Goal: Transaction & Acquisition: Purchase product/service

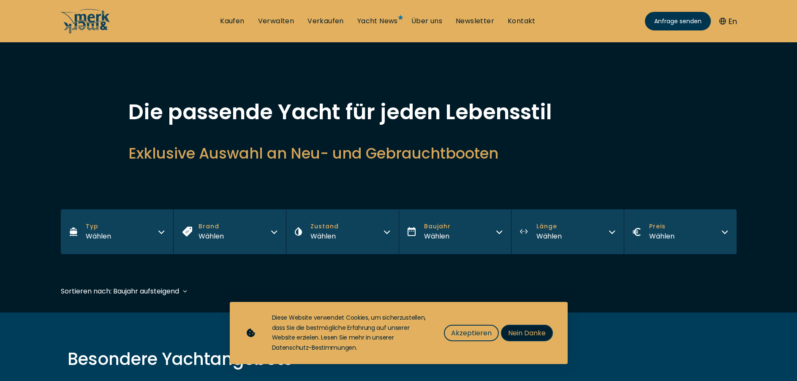
click at [516, 334] on span "Nein Danke" at bounding box center [527, 333] width 38 height 11
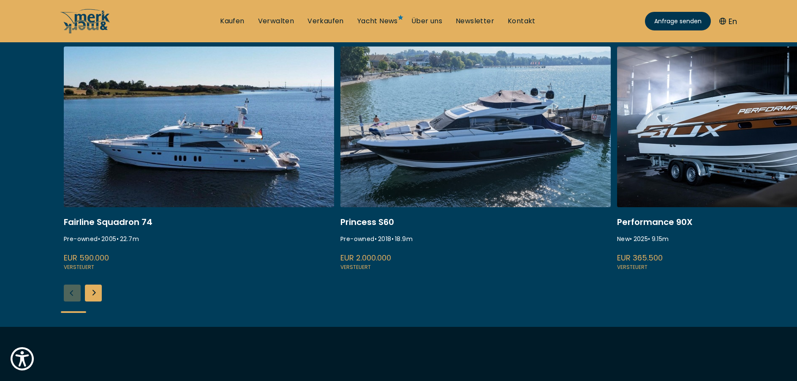
scroll to position [338, 0]
click at [91, 293] on div "Next slide" at bounding box center [93, 292] width 17 height 17
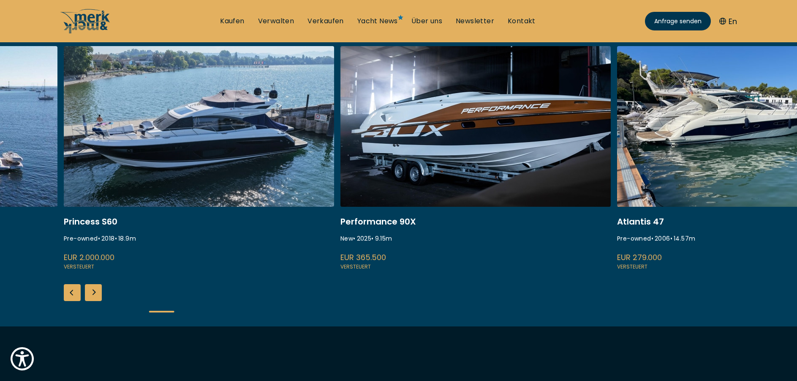
click at [96, 293] on div "Next slide" at bounding box center [93, 292] width 17 height 17
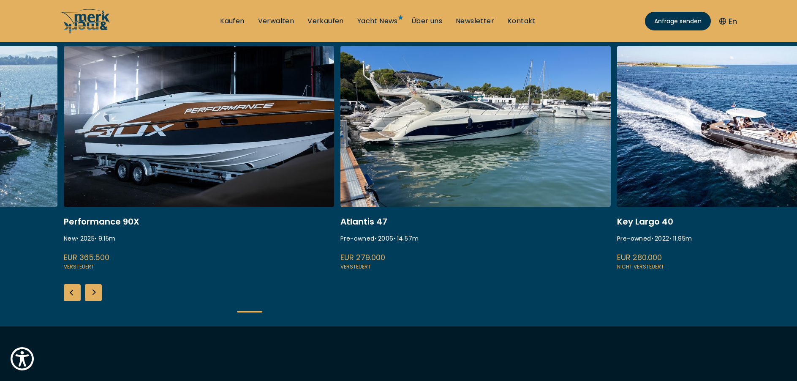
click at [97, 293] on div "Next slide" at bounding box center [93, 292] width 17 height 17
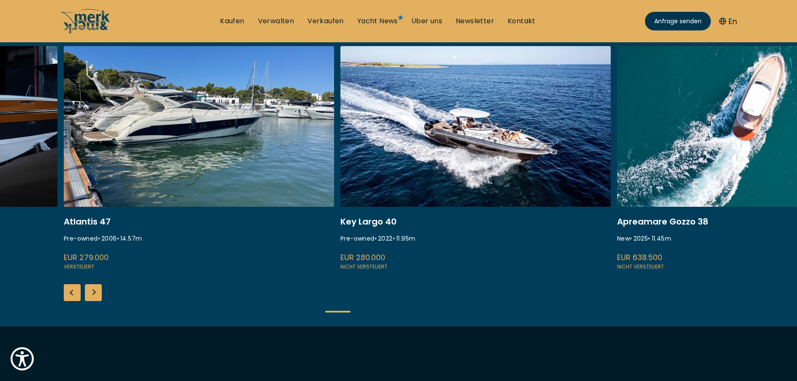
click at [97, 293] on div "Next slide" at bounding box center [93, 292] width 17 height 17
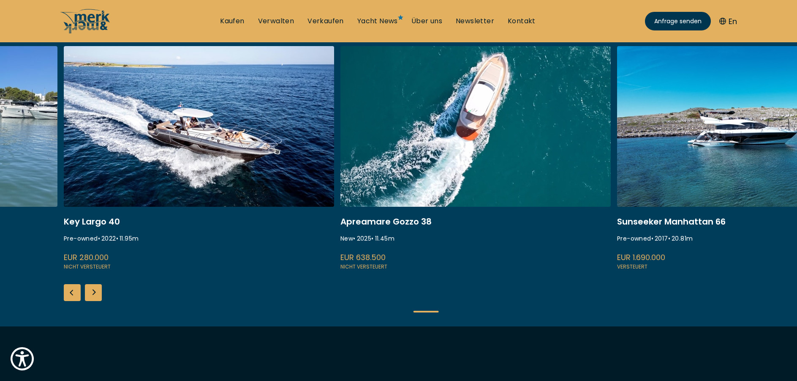
click at [97, 293] on div "Next slide" at bounding box center [93, 292] width 17 height 17
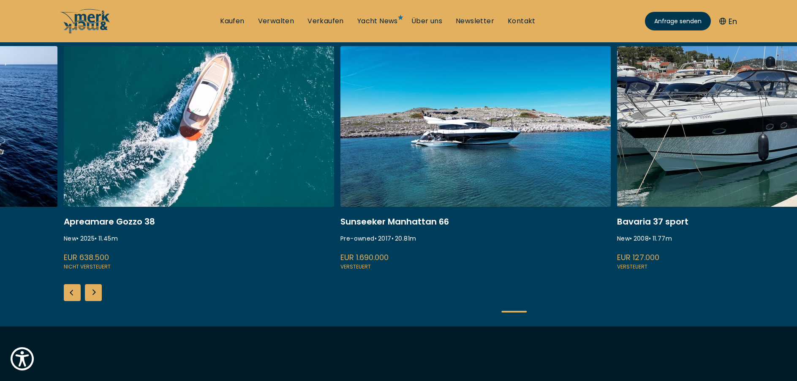
click at [97, 293] on div "Next slide" at bounding box center [93, 292] width 17 height 17
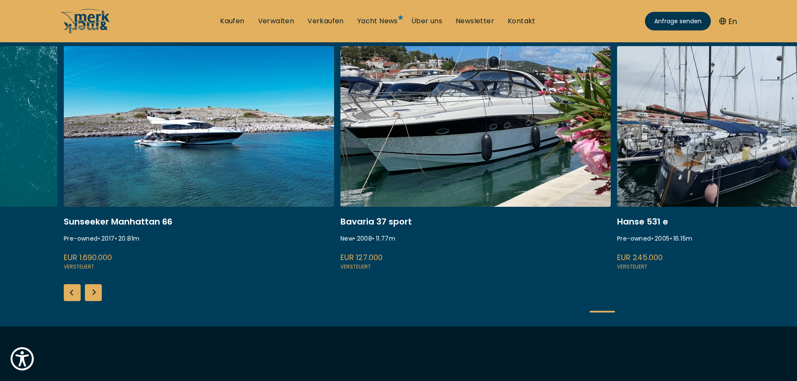
click at [97, 293] on div "Next slide" at bounding box center [93, 292] width 17 height 17
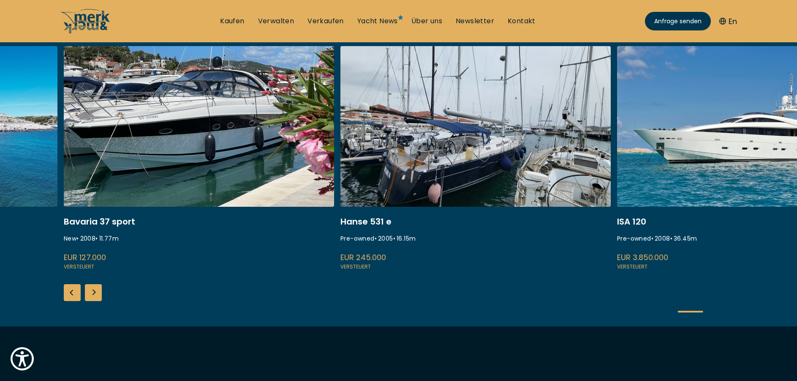
click at [97, 293] on div "Next slide" at bounding box center [93, 292] width 17 height 17
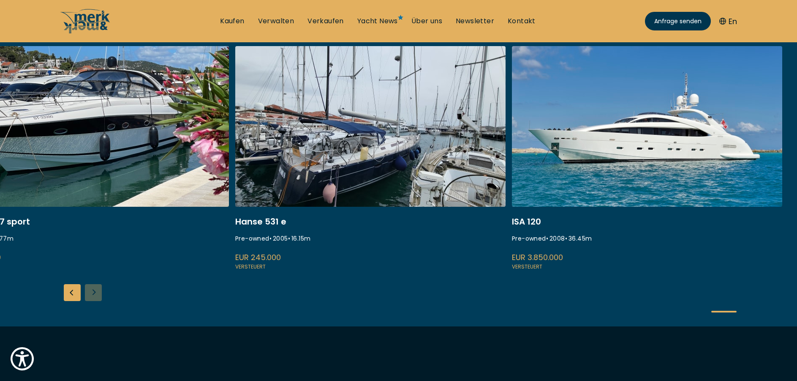
click at [647, 153] on link at bounding box center [647, 158] width 270 height 225
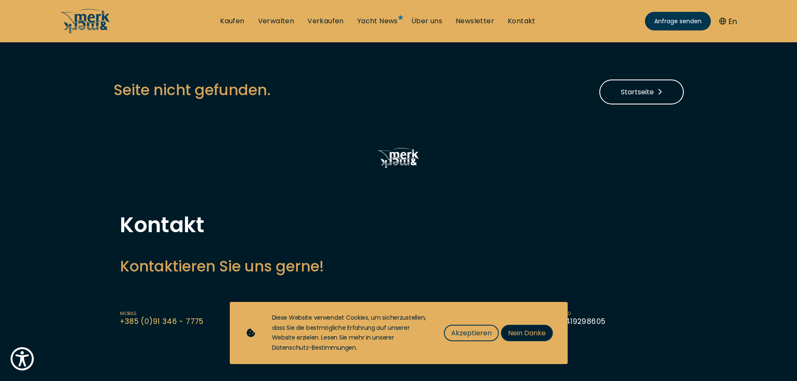
click at [522, 332] on span "Nein Danke" at bounding box center [527, 333] width 38 height 11
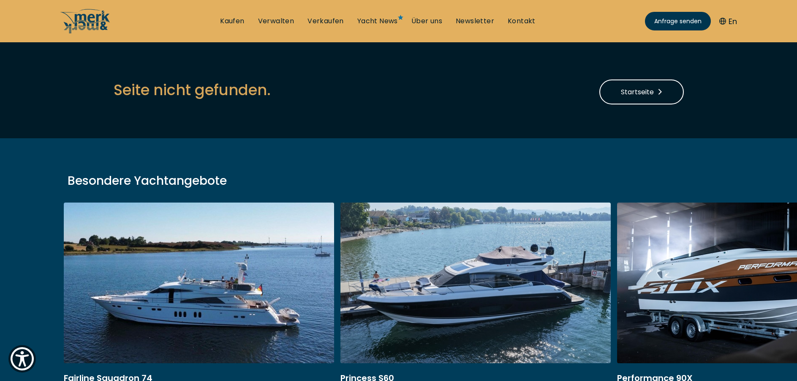
drag, startPoint x: 408, startPoint y: 77, endPoint x: 401, endPoint y: 79, distance: 7.3
